Goal: Transaction & Acquisition: Purchase product/service

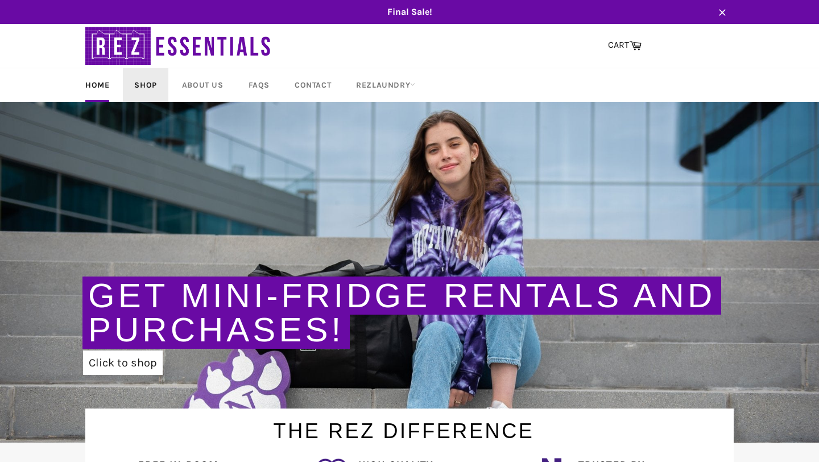
click at [150, 86] on link "Shop" at bounding box center [145, 85] width 45 height 34
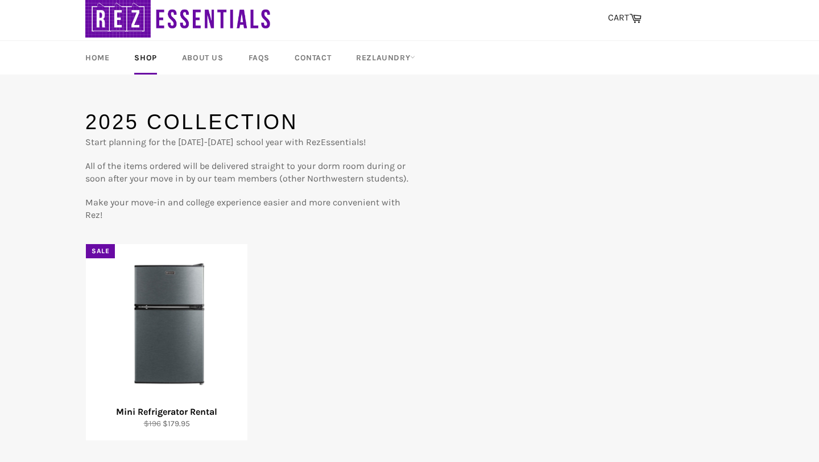
scroll to position [79, 0]
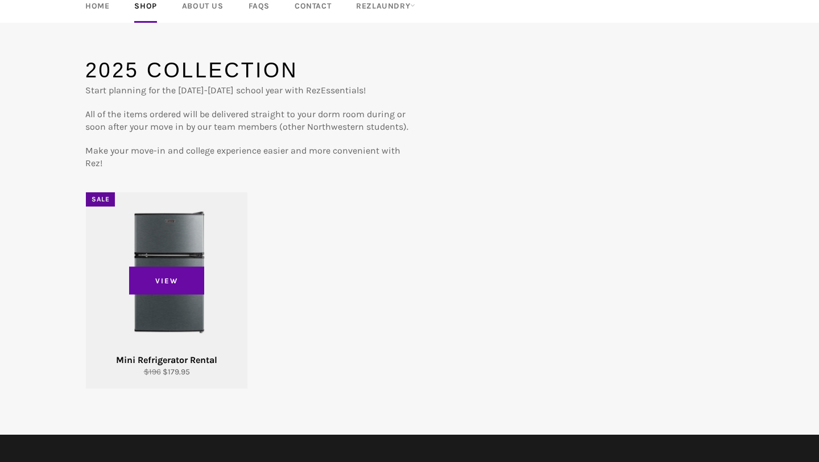
click at [201, 227] on div "View" at bounding box center [166, 290] width 161 height 196
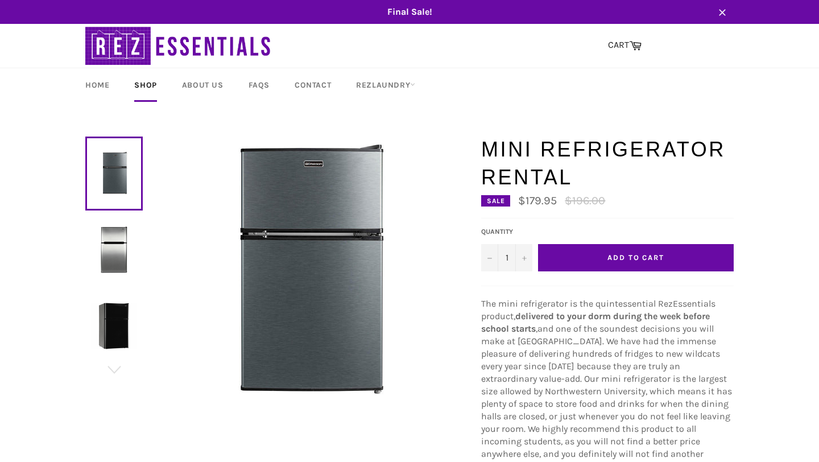
click at [110, 250] on img at bounding box center [114, 249] width 46 height 46
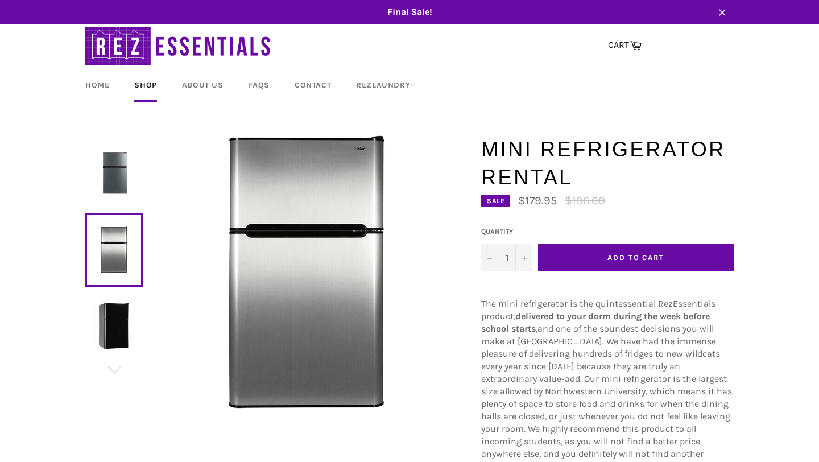
click at [118, 303] on img at bounding box center [114, 325] width 46 height 46
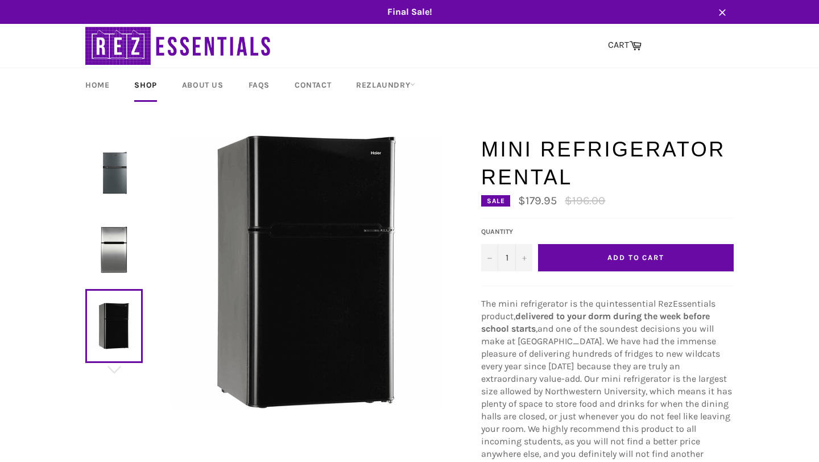
click at [115, 183] on img at bounding box center [114, 173] width 46 height 46
